Goal: Task Accomplishment & Management: Use online tool/utility

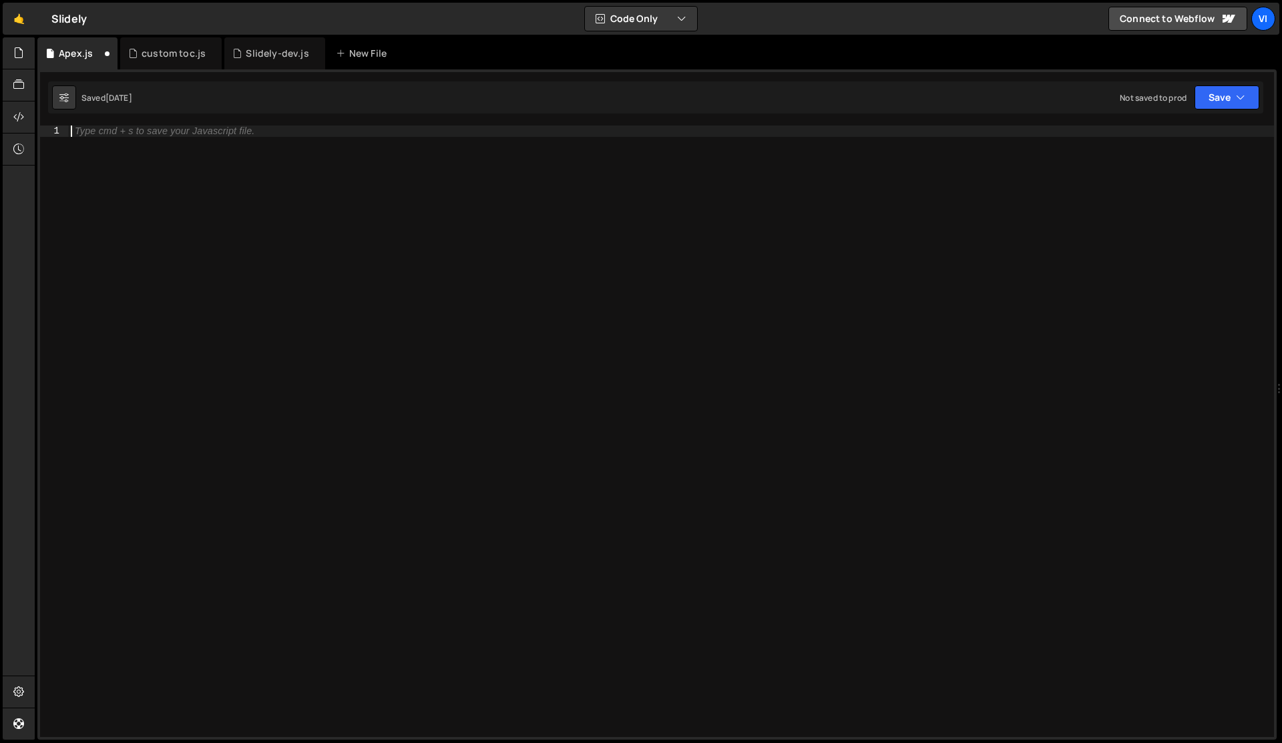
scroll to position [2186, 0]
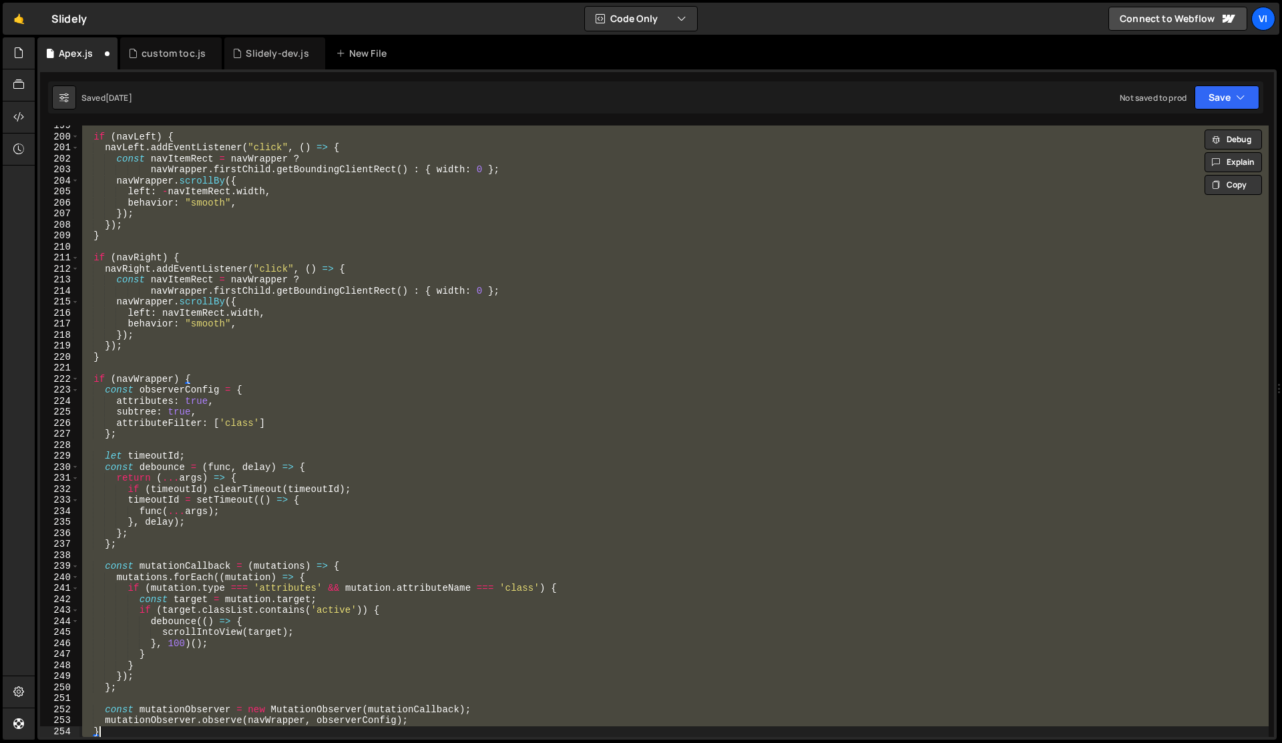
type textarea "mutationObserver.observe(navWrapper, observerConfig); }"
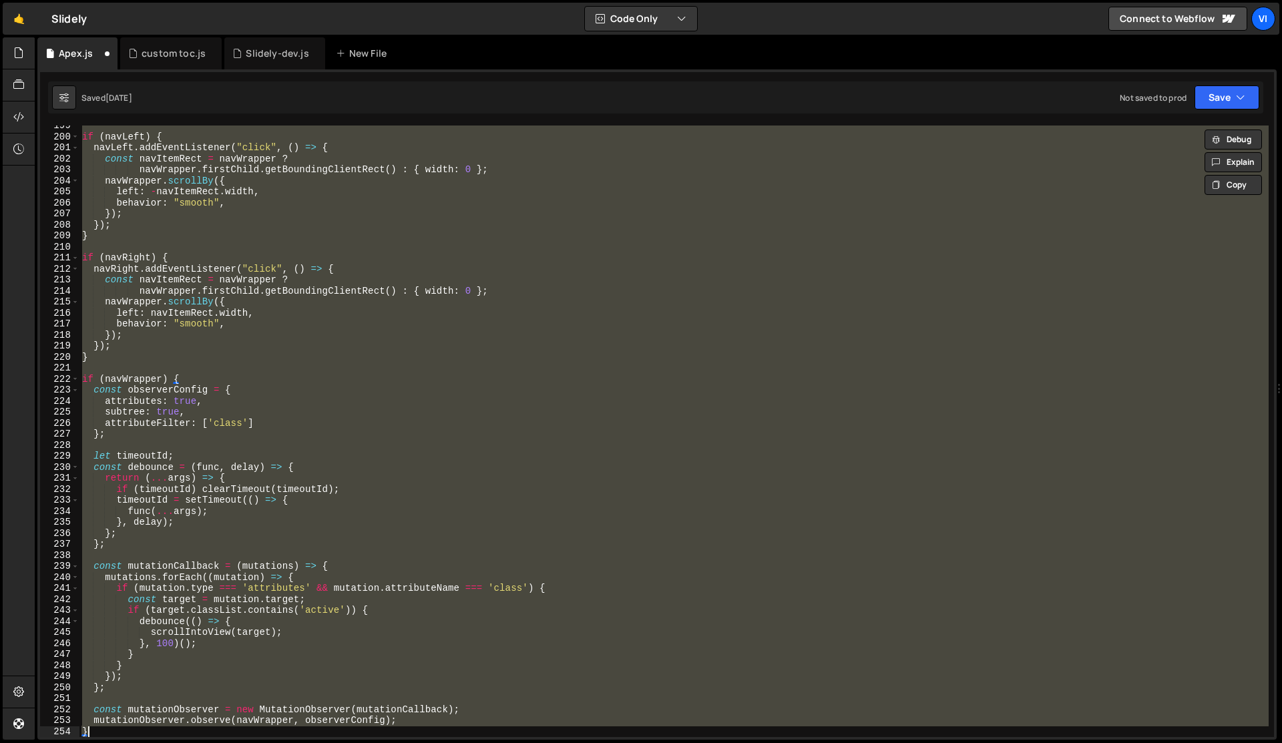
click at [369, 443] on div "if ( navLeft ) { navLeft . addEventListener ( "click" , ( ) => { const navItemR…" at bounding box center [673, 432] width 1189 height 612
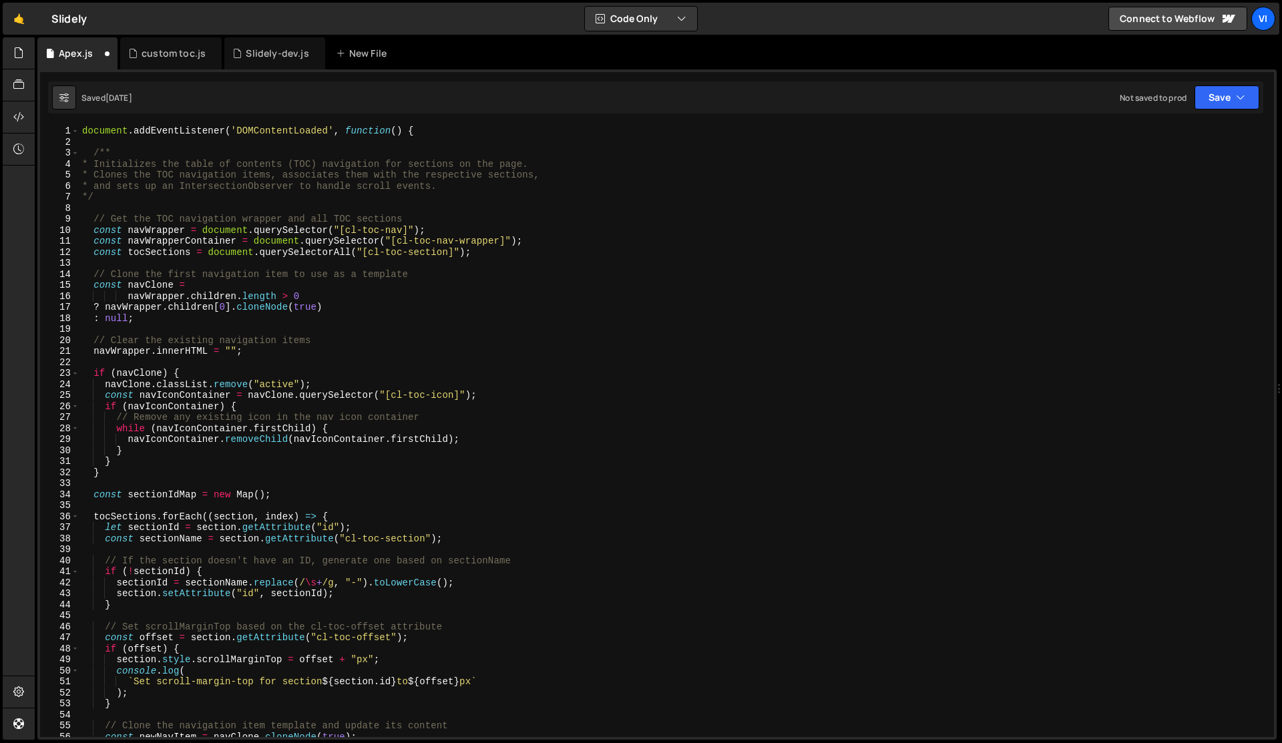
scroll to position [0, 0]
click at [427, 119] on div "XXXXXXXXXXXXXXXXXXXXXXXXXXXXXXXXXXXXXXXXXXXXXXXXXXXXXXXXXXXXXXXXXXXXXXXXXXXXXXX…" at bounding box center [656, 404] width 1239 height 670
click at [421, 130] on div "document . addEventListener ( 'DOMContentLoaded' , function ( ) { /** * Initial…" at bounding box center [673, 443] width 1189 height 634
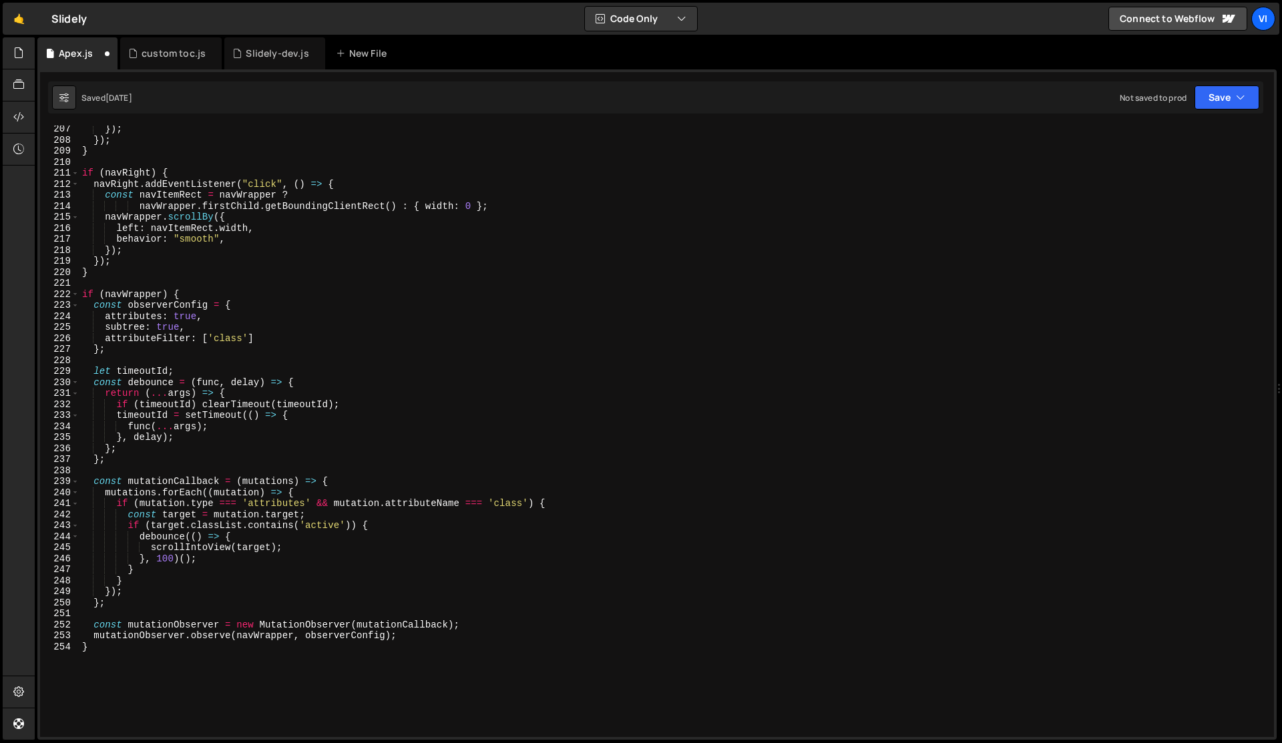
scroll to position [2415, 0]
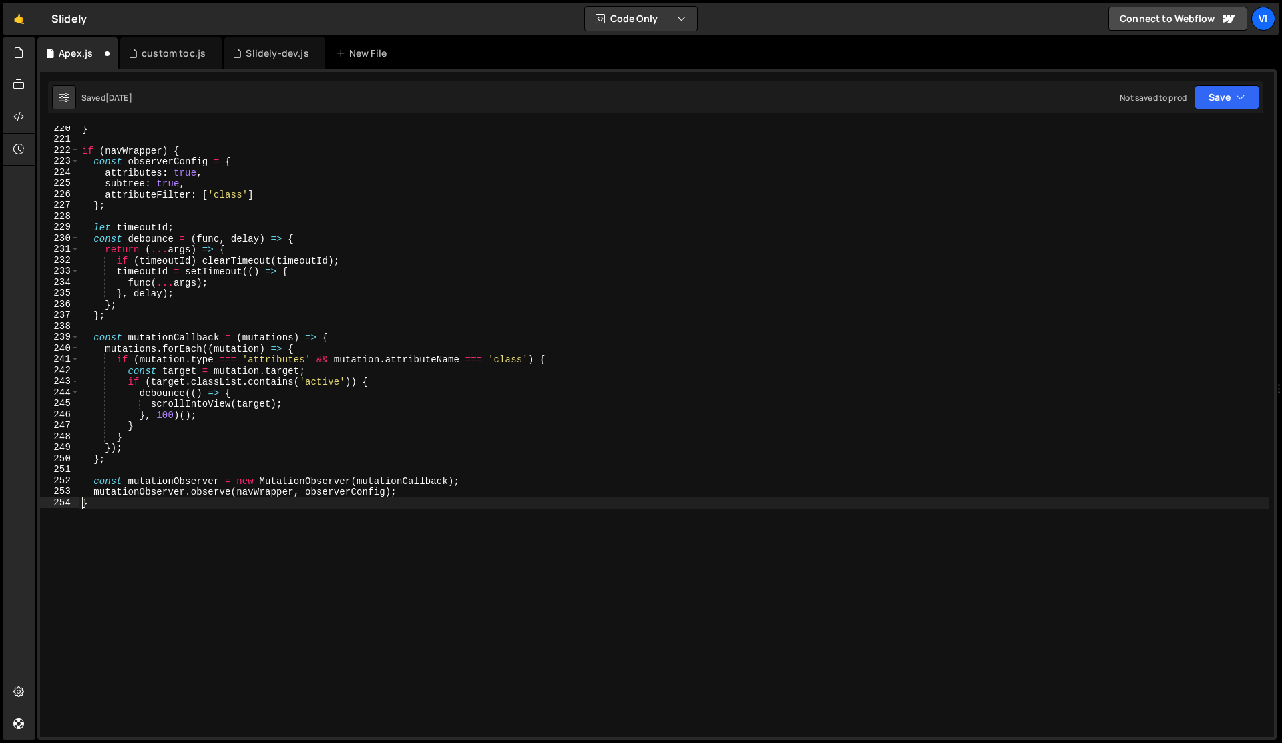
click at [83, 505] on div "} if ( navWrapper ) { const observerConfig = { attributes : true , subtree : tr…" at bounding box center [673, 440] width 1189 height 634
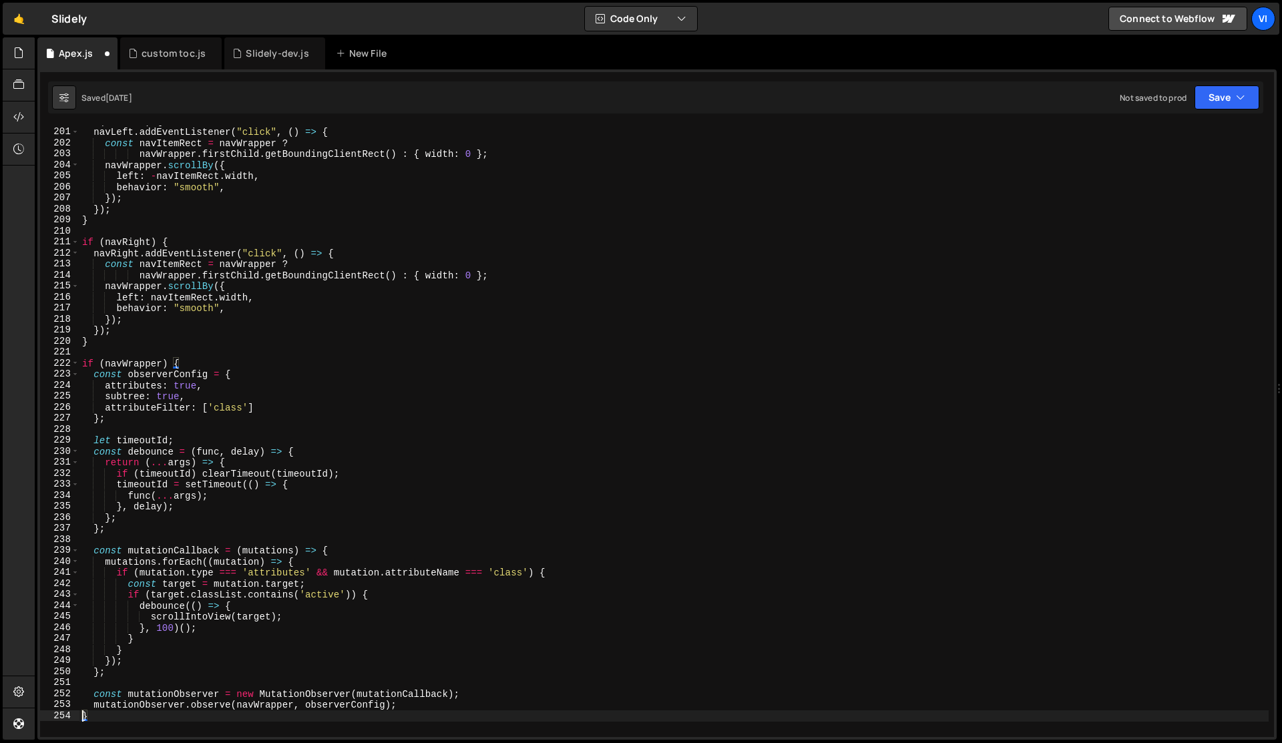
scroll to position [2242, 0]
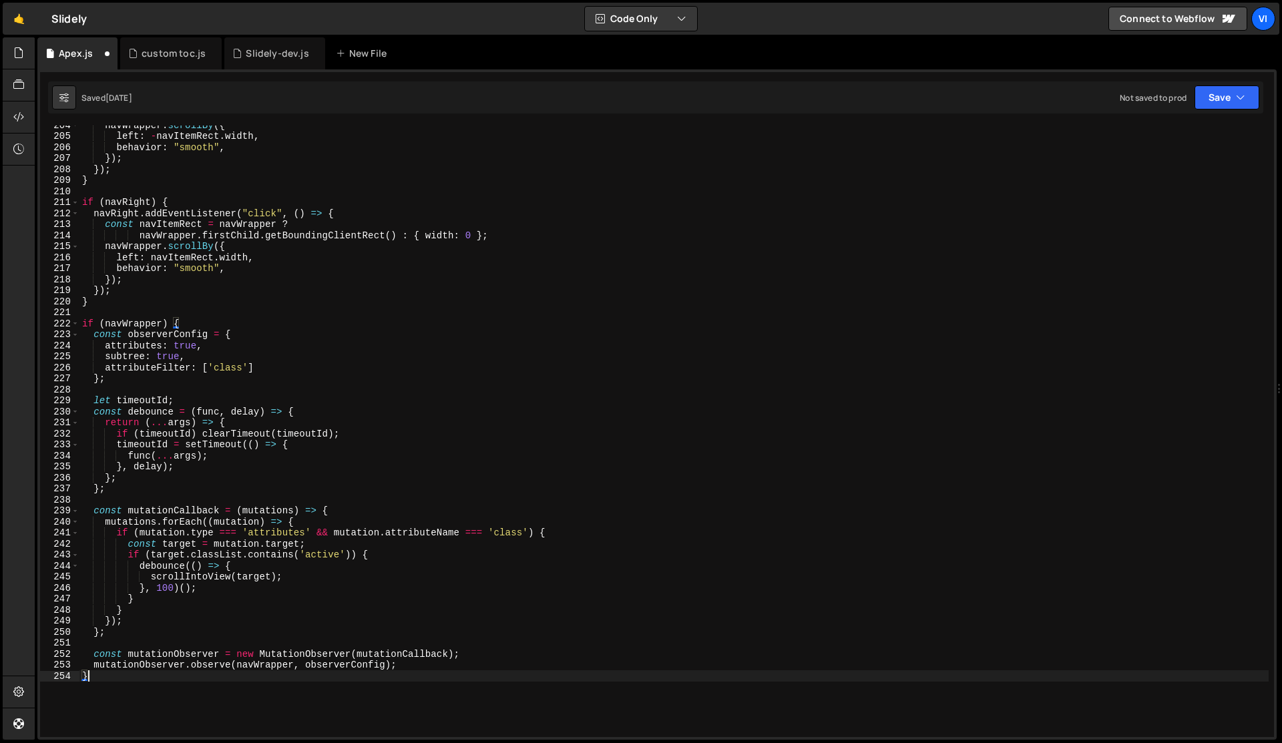
click at [104, 674] on div "navWrapper . scrollBy ({ left : - navItemRect . width , behavior : "smooth" , }…" at bounding box center [673, 437] width 1189 height 634
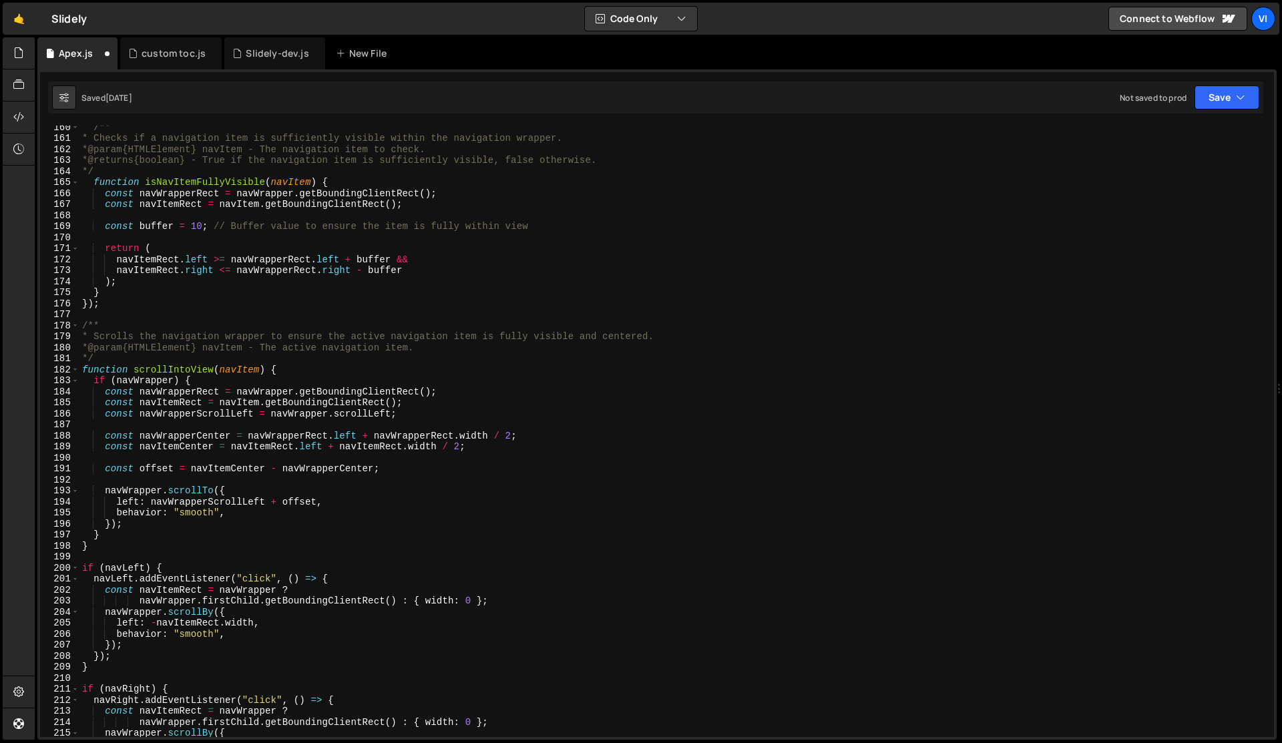
scroll to position [1716, 0]
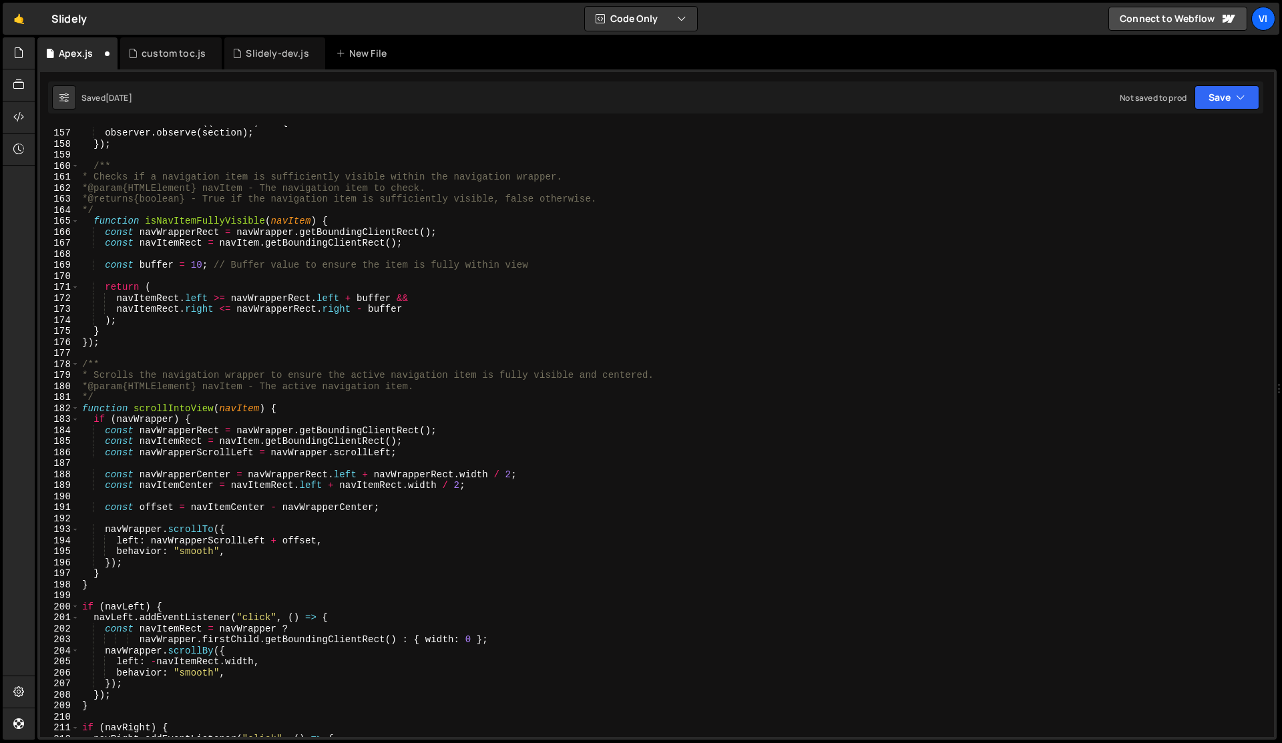
click at [83, 359] on div "tocSections . forEach (( section ) => { observer . observe ( section ) ; }) ; /…" at bounding box center [673, 433] width 1189 height 634
type textarea "/**"
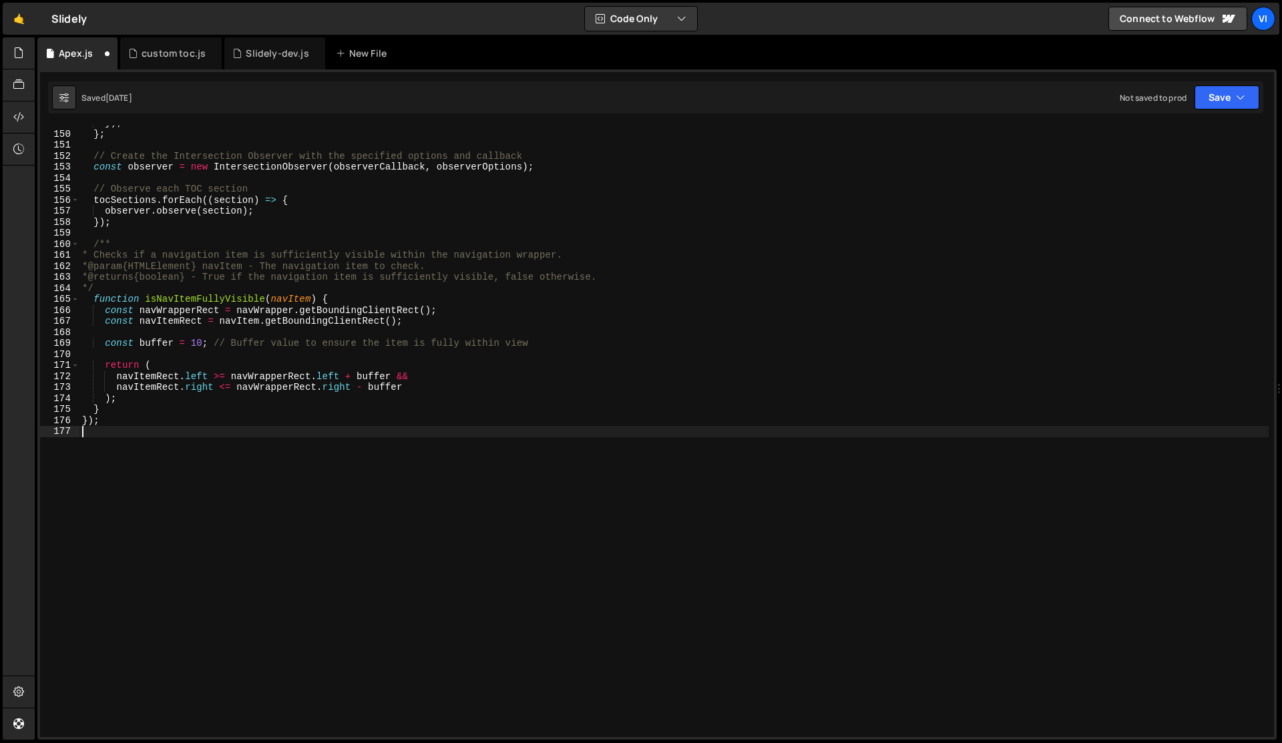
scroll to position [1638, 0]
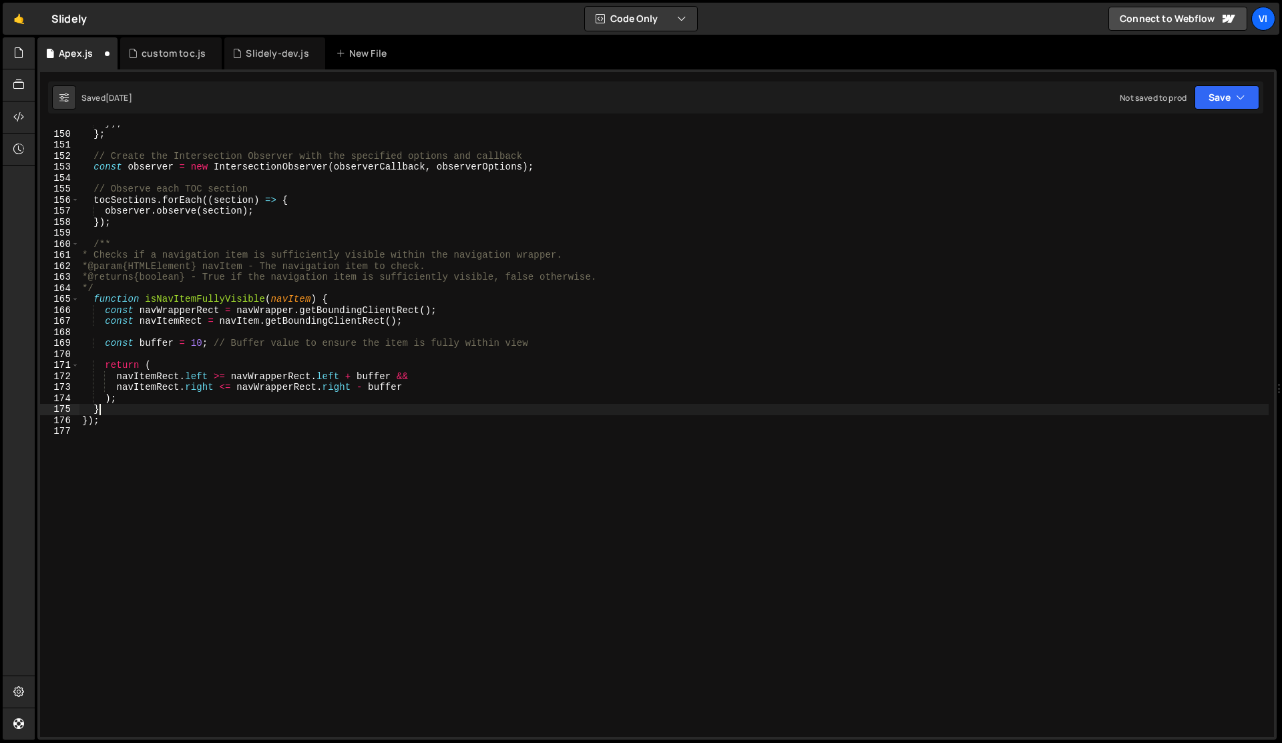
click at [113, 409] on div "}) ; } ; // Create the Intersection Observer with the specified options and cal…" at bounding box center [673, 434] width 1189 height 634
type textarea "}"
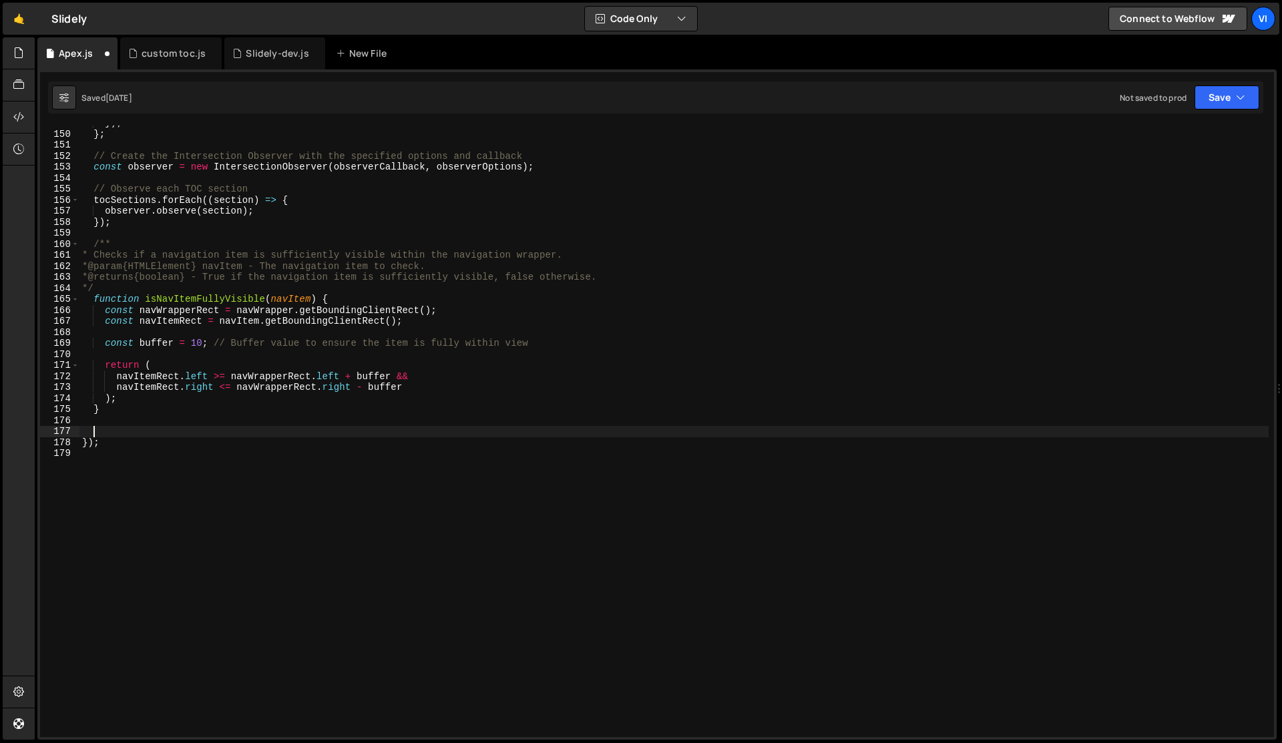
paste textarea "}"
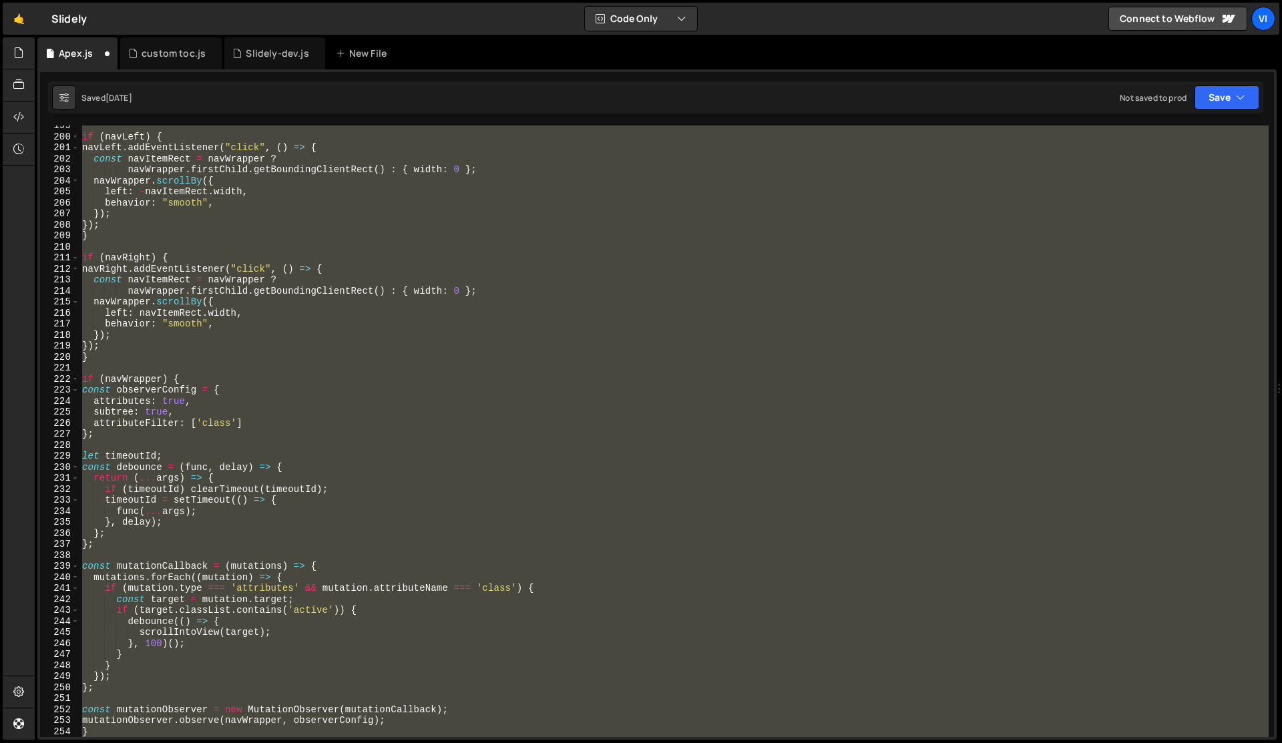
type textarea "});"
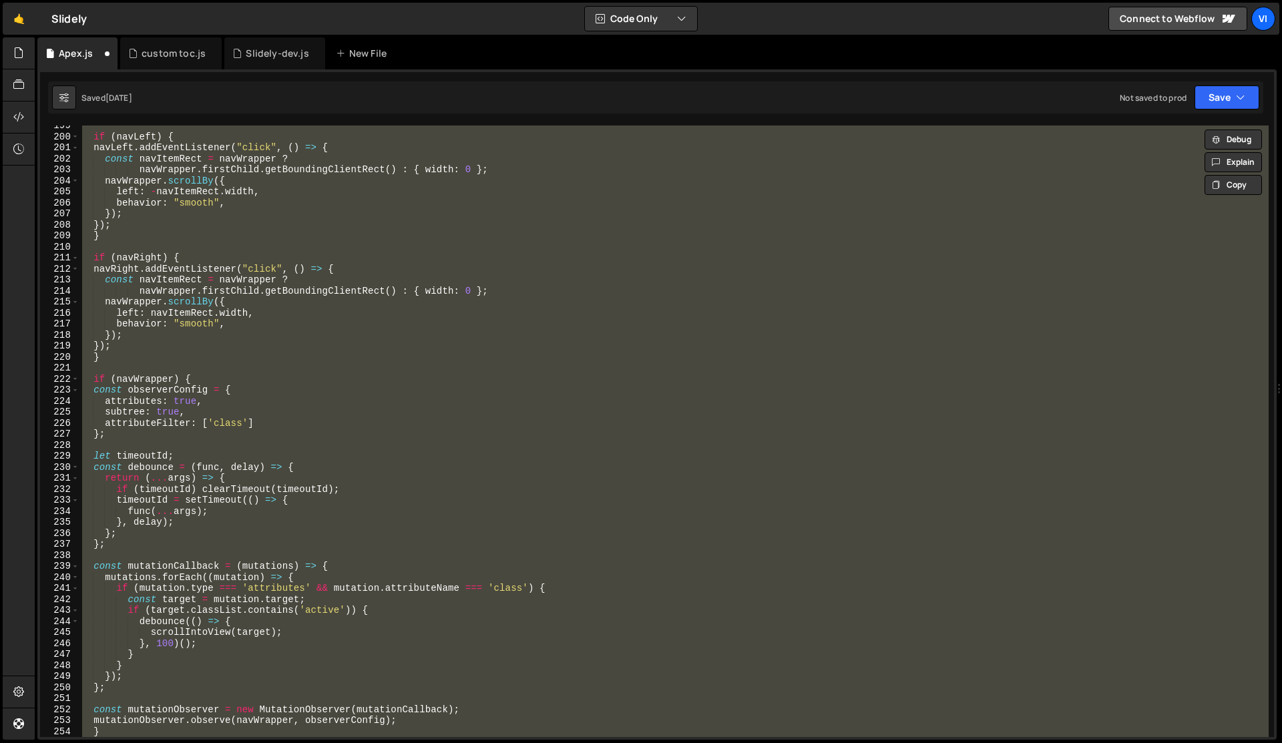
scroll to position [2492, 0]
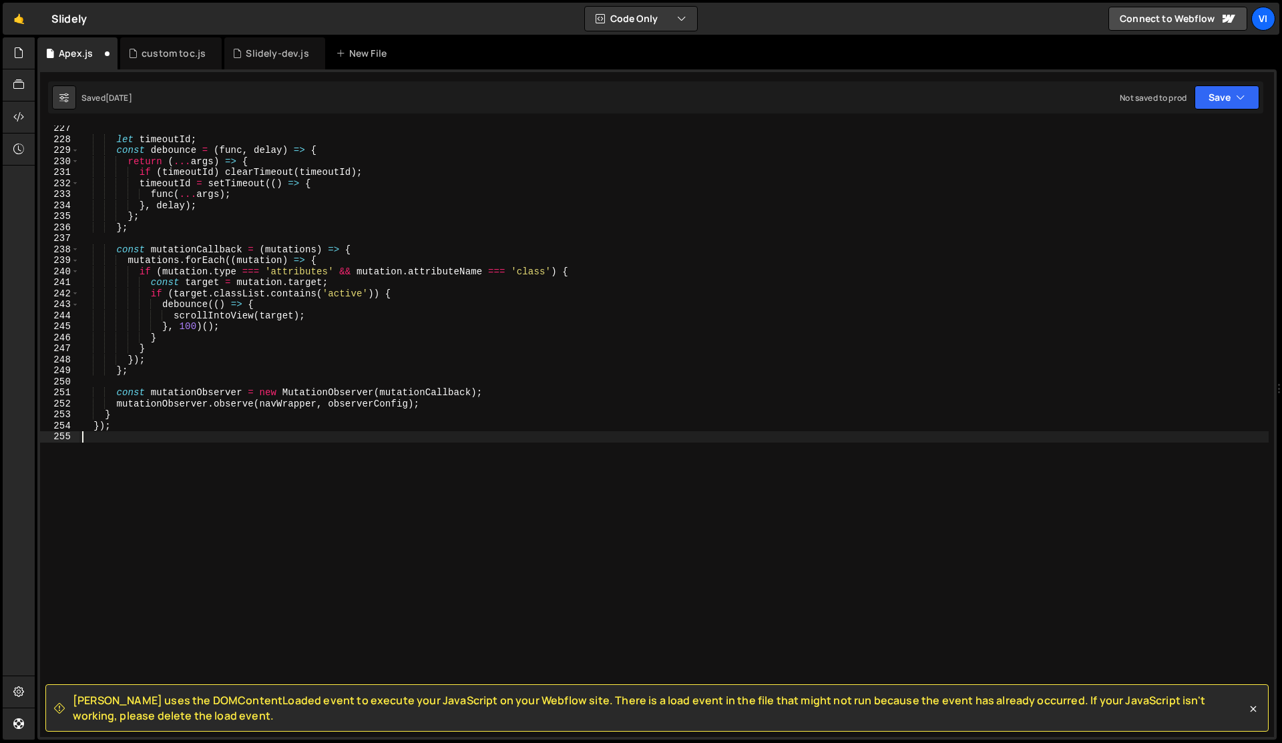
click at [368, 417] on div "let timeoutId ; const debounce = ( func , delay ) => { return ( ... args ) => {…" at bounding box center [673, 440] width 1189 height 634
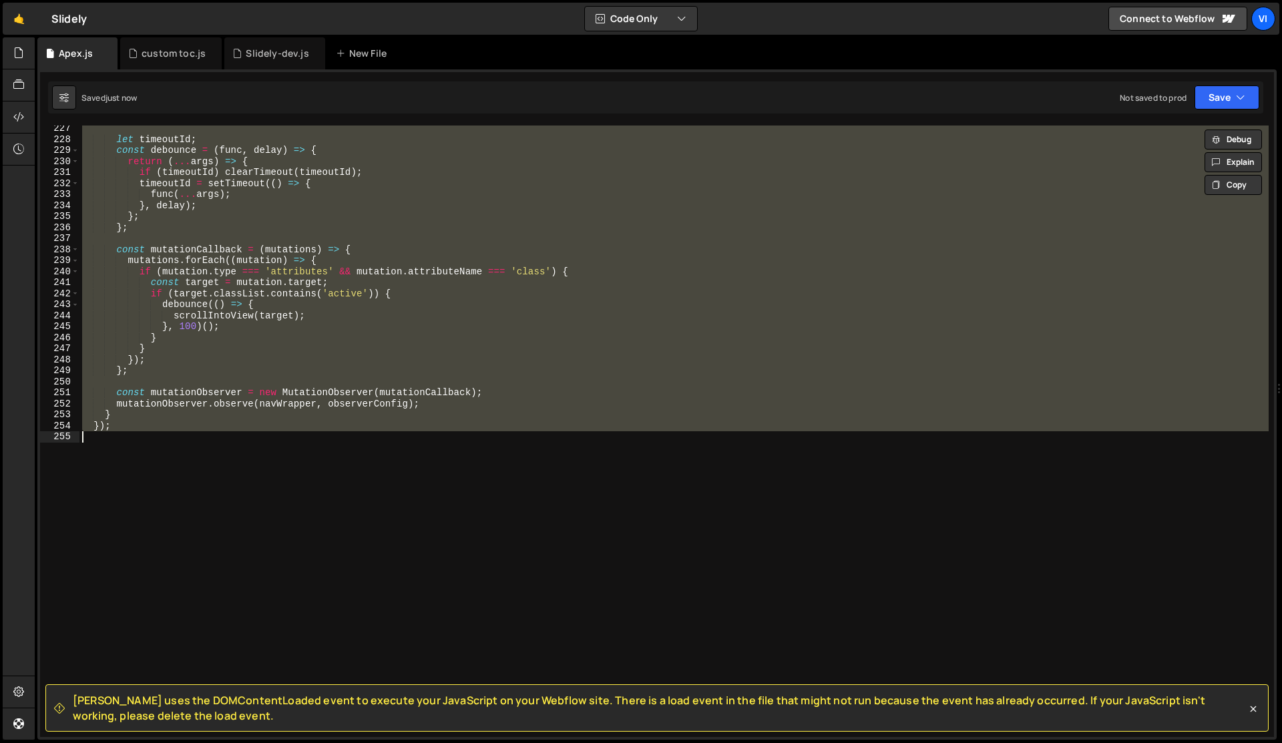
click at [94, 425] on div "let timeoutId ; const debounce = ( func , delay ) => { return ( ... args ) => {…" at bounding box center [673, 432] width 1189 height 612
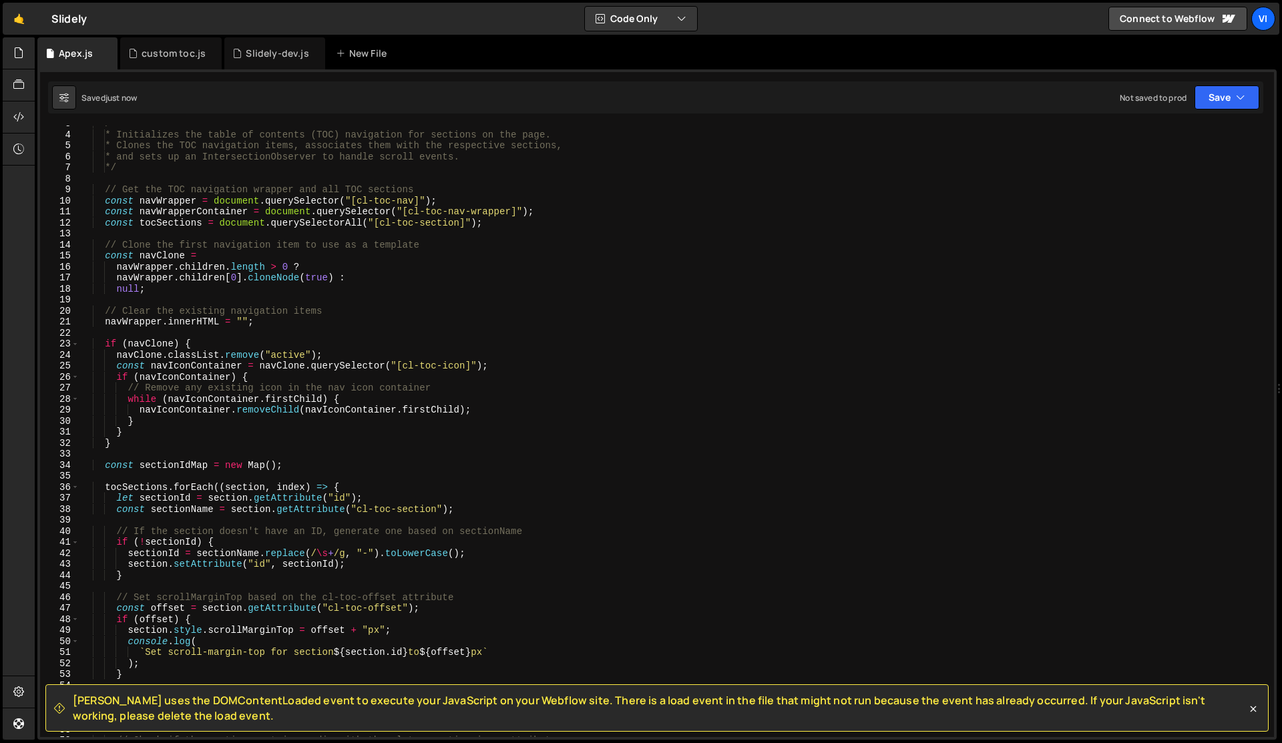
scroll to position [0, 0]
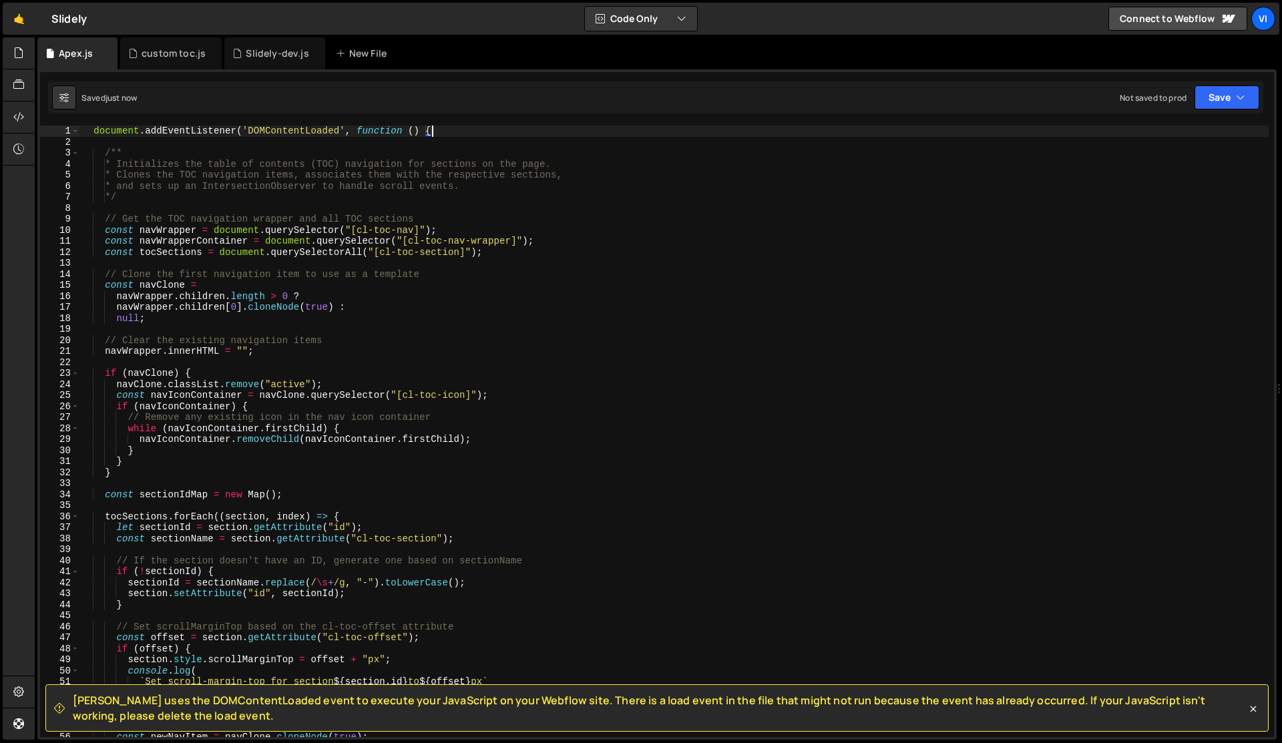
click at [441, 130] on div "document . addEventListener ( 'DOMContentLoaded' , function ( ) { /** * Initial…" at bounding box center [673, 443] width 1189 height 634
click at [664, 341] on div "document . addEventListener ( 'DOMContentLoaded' , function ( ) { /** * Initial…" at bounding box center [673, 443] width 1189 height 634
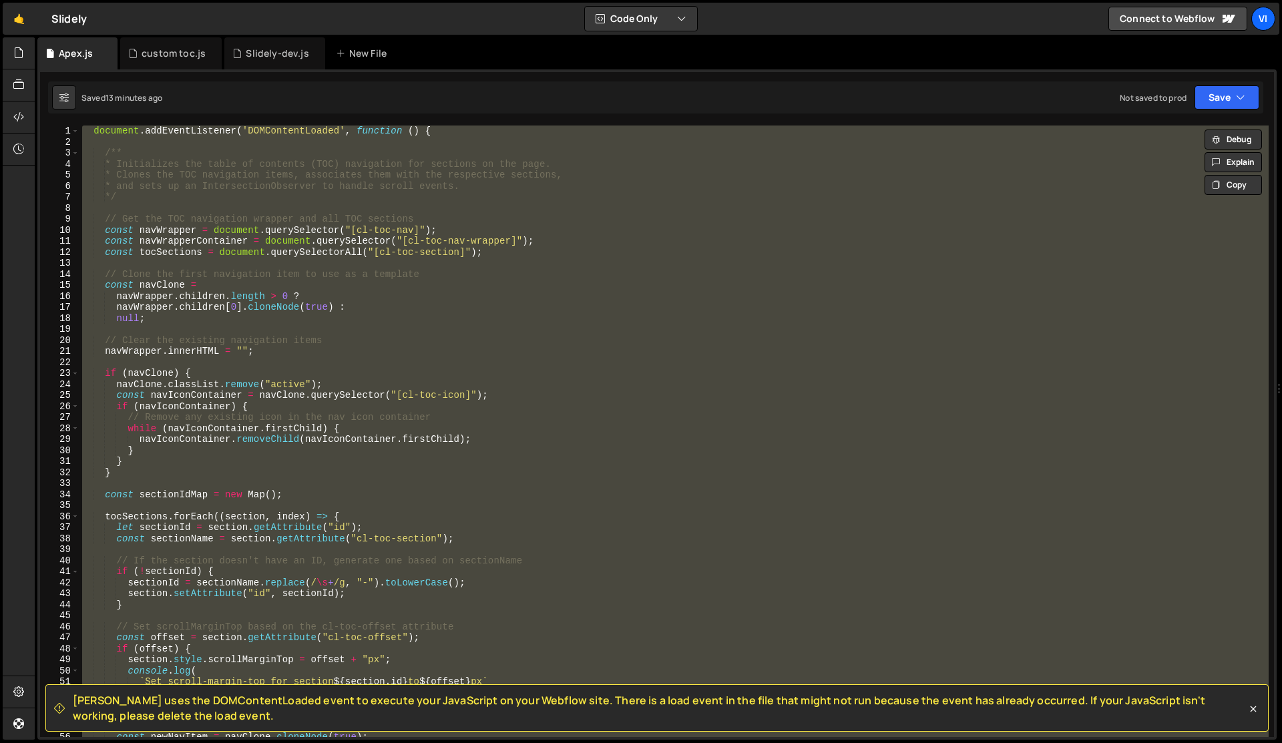
click at [579, 378] on div "document . addEventListener ( 'DOMContentLoaded' , function ( ) { /** * Initial…" at bounding box center [673, 432] width 1189 height 612
type textarea "if (navClone) {"
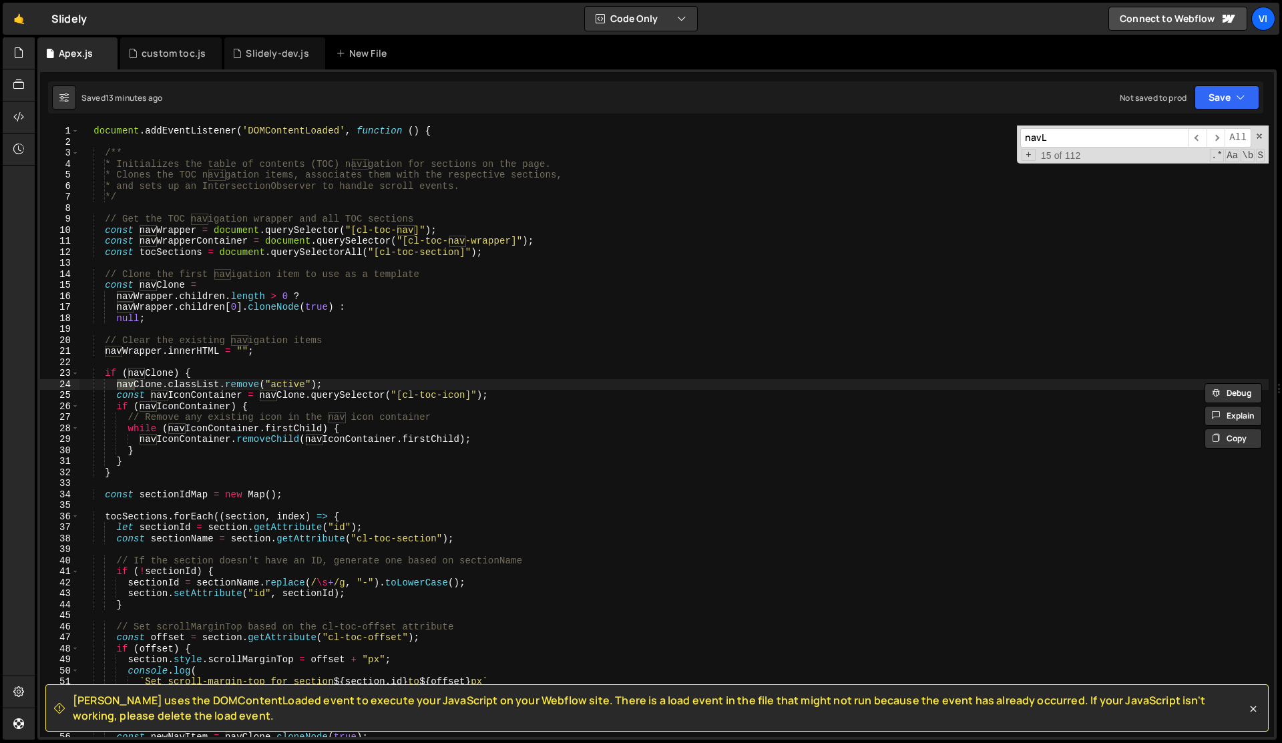
scroll to position [1886, 0]
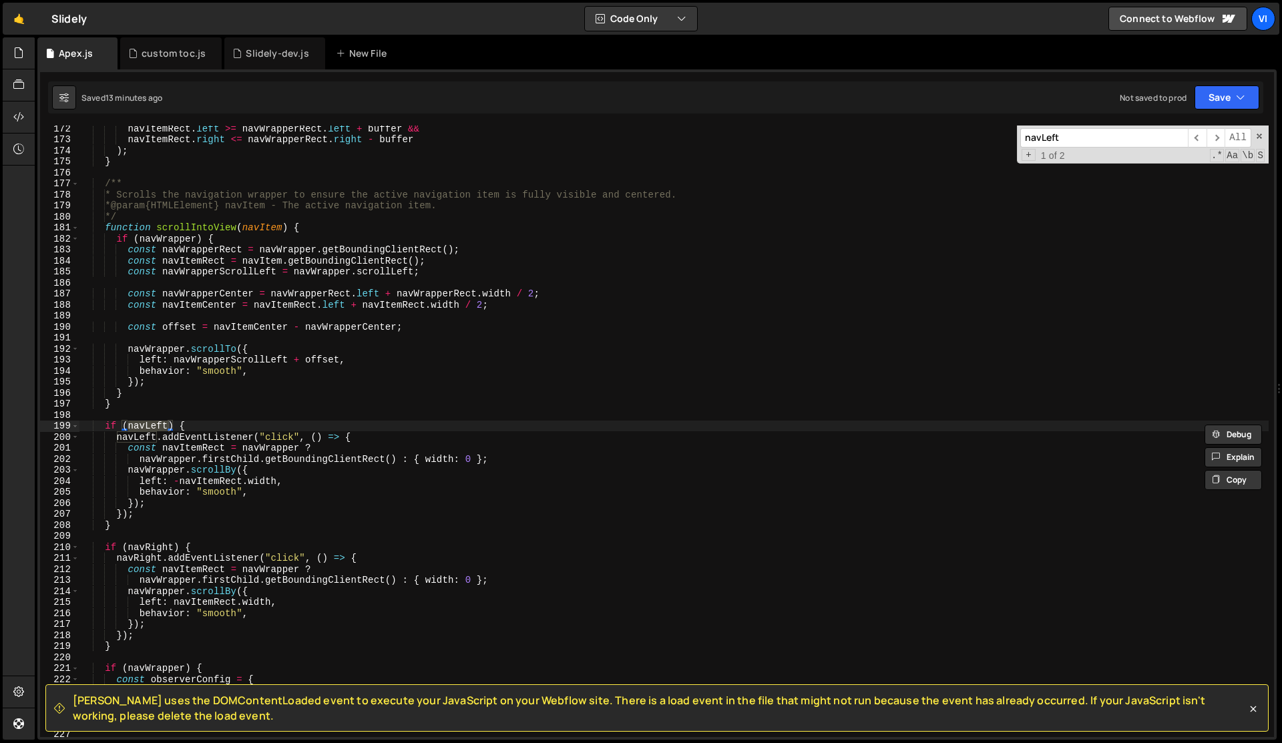
type input "navLeft"
click at [273, 567] on div "navItemRect . left >= navWrapperRect . left + buffer && navItemRect . right <= …" at bounding box center [673, 440] width 1189 height 634
type textarea "const navItemRect = navWrapper ?"
